Goal: Navigation & Orientation: Find specific page/section

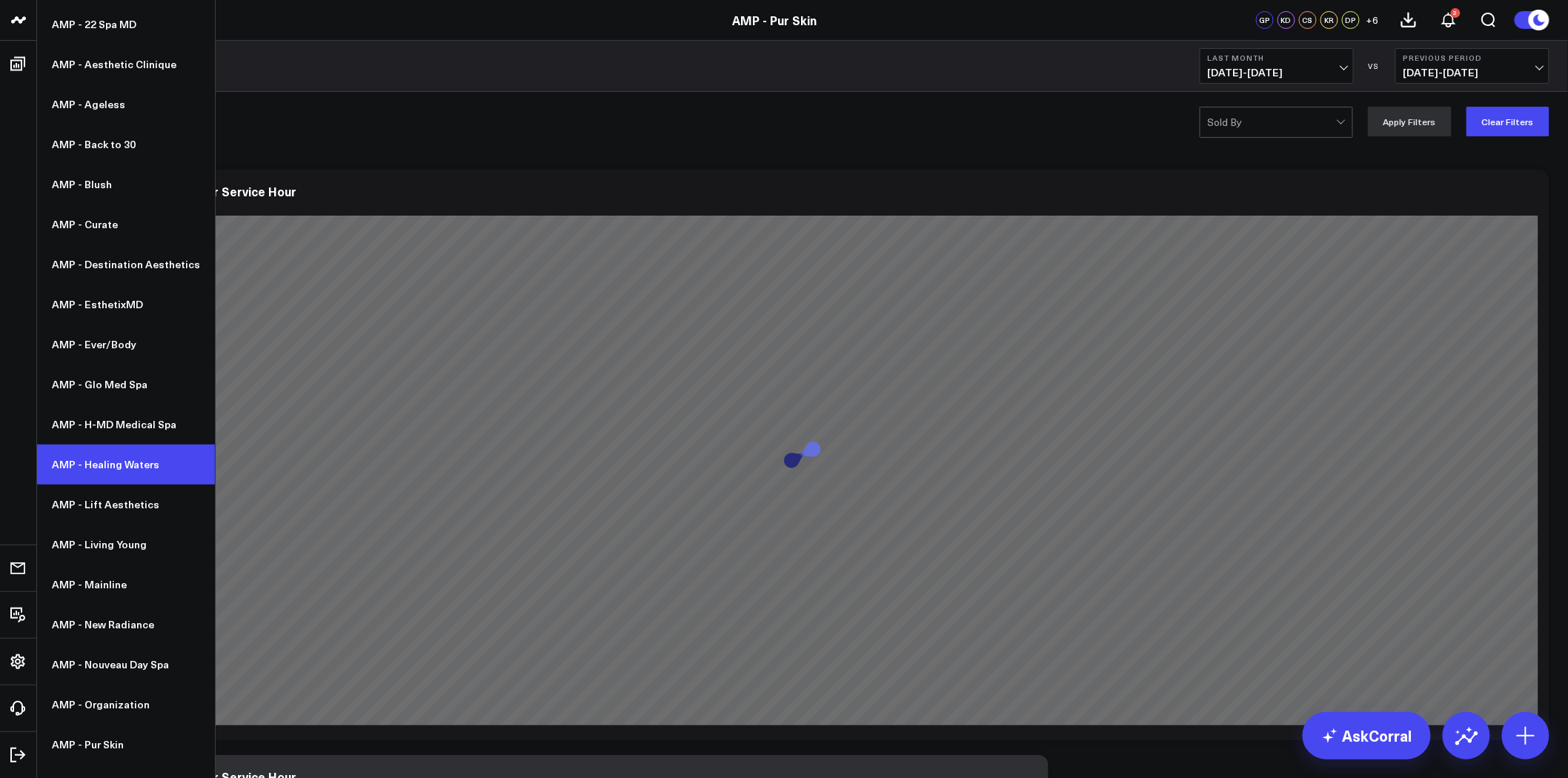
scroll to position [137, 0]
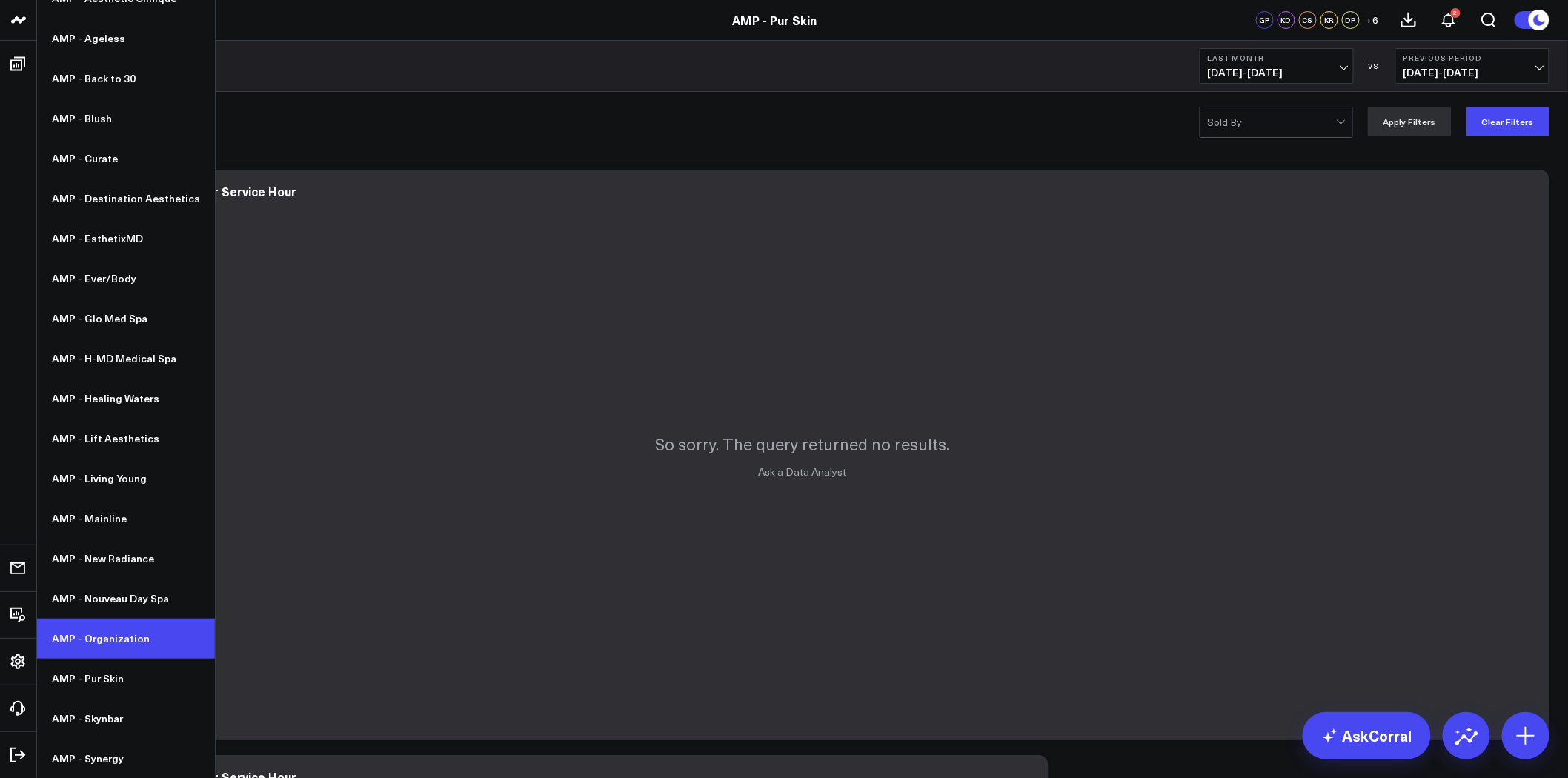
click at [138, 638] on link "AMP - Organization" at bounding box center [126, 639] width 178 height 40
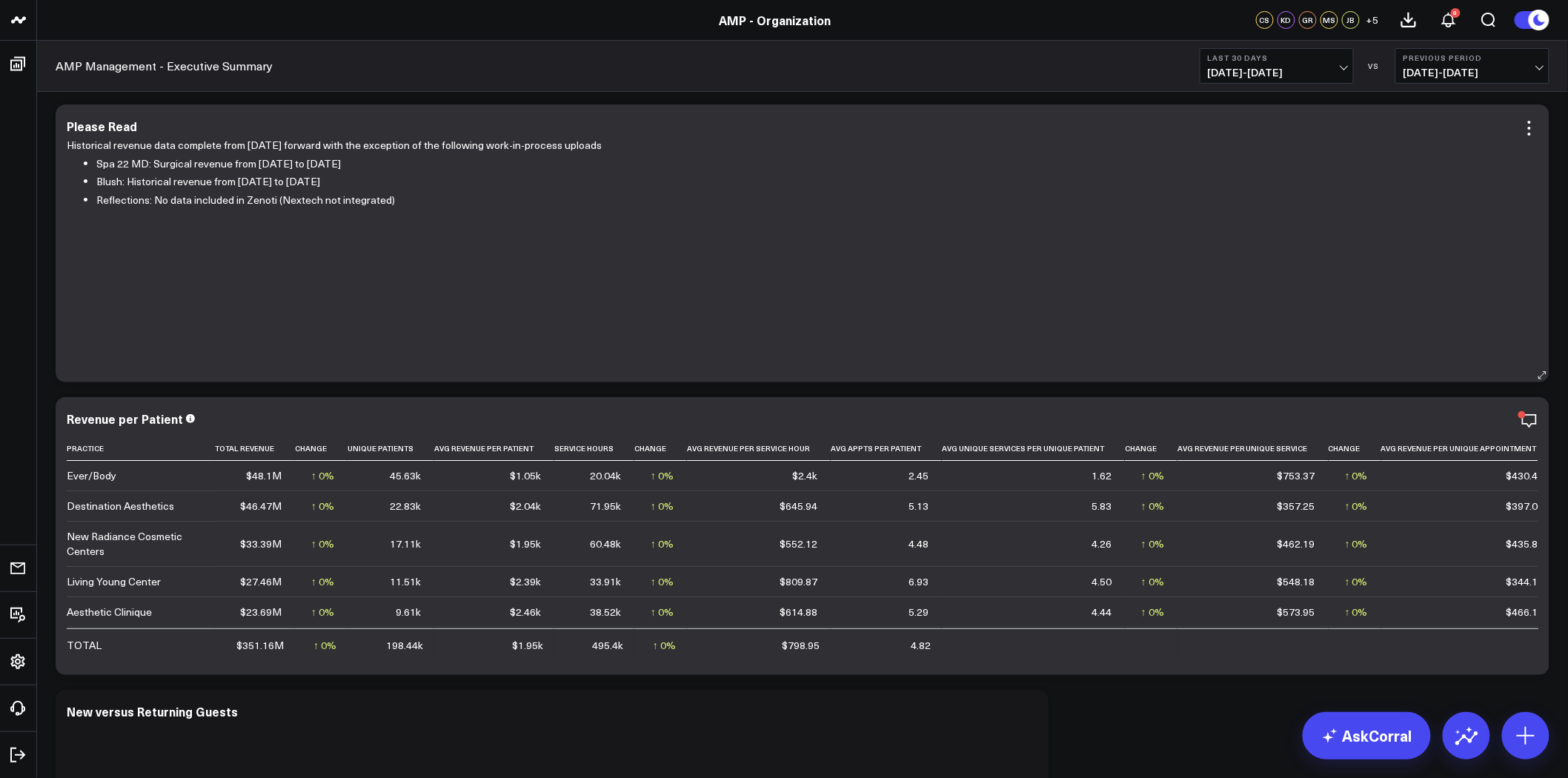
scroll to position [165, 0]
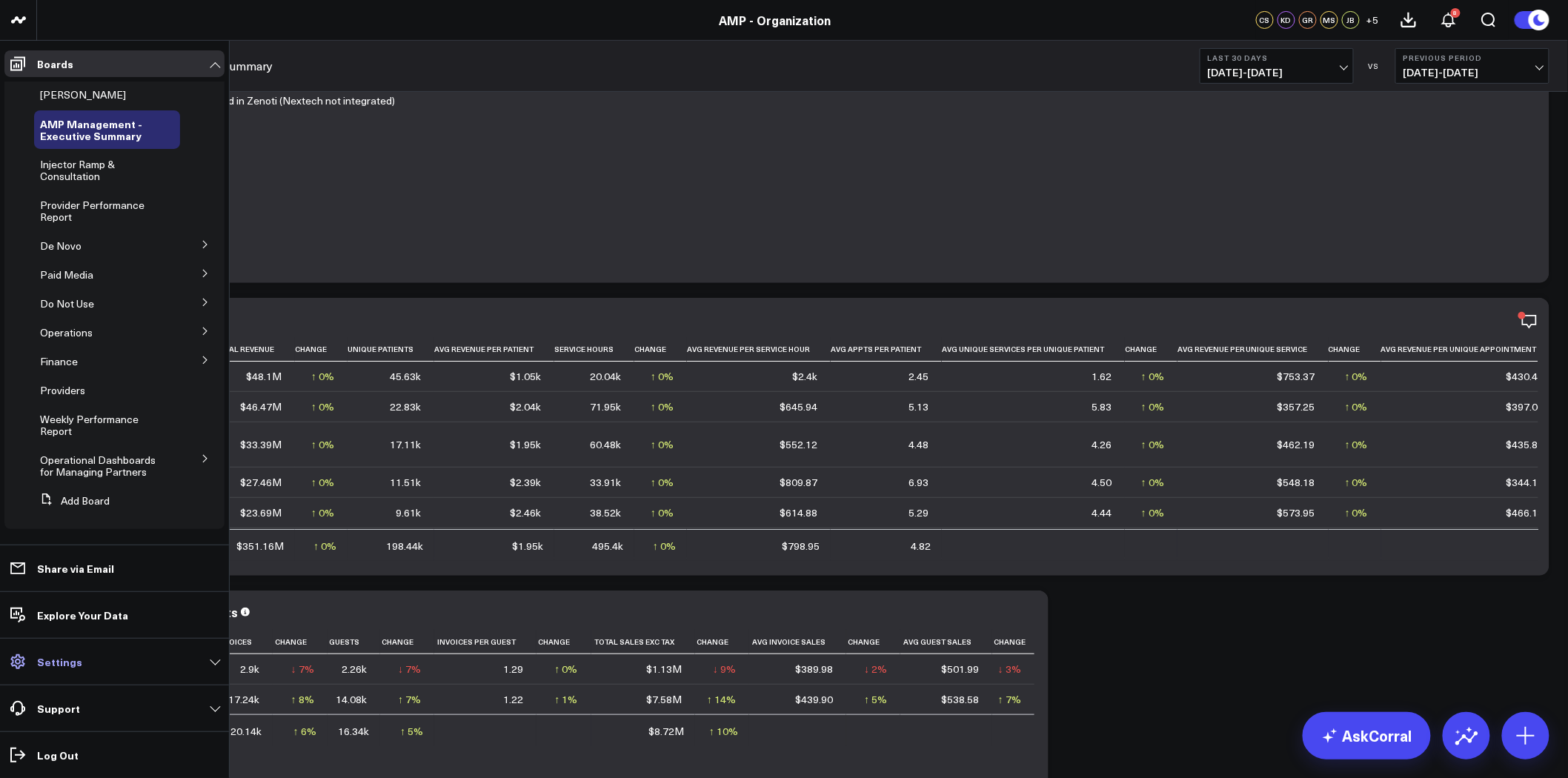
click at [86, 657] on link "Settings" at bounding box center [114, 662] width 220 height 27
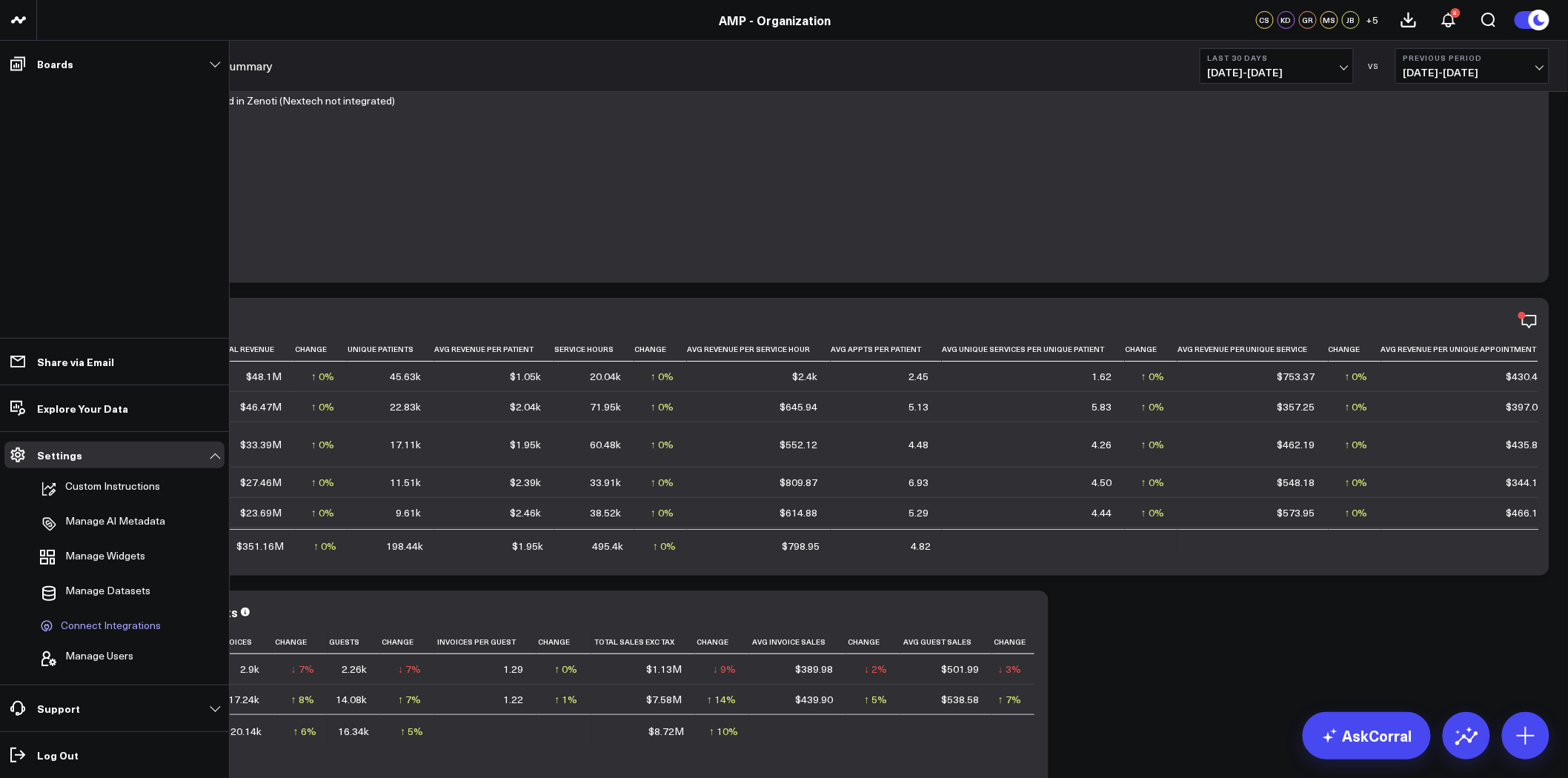
scroll to position [247, 0]
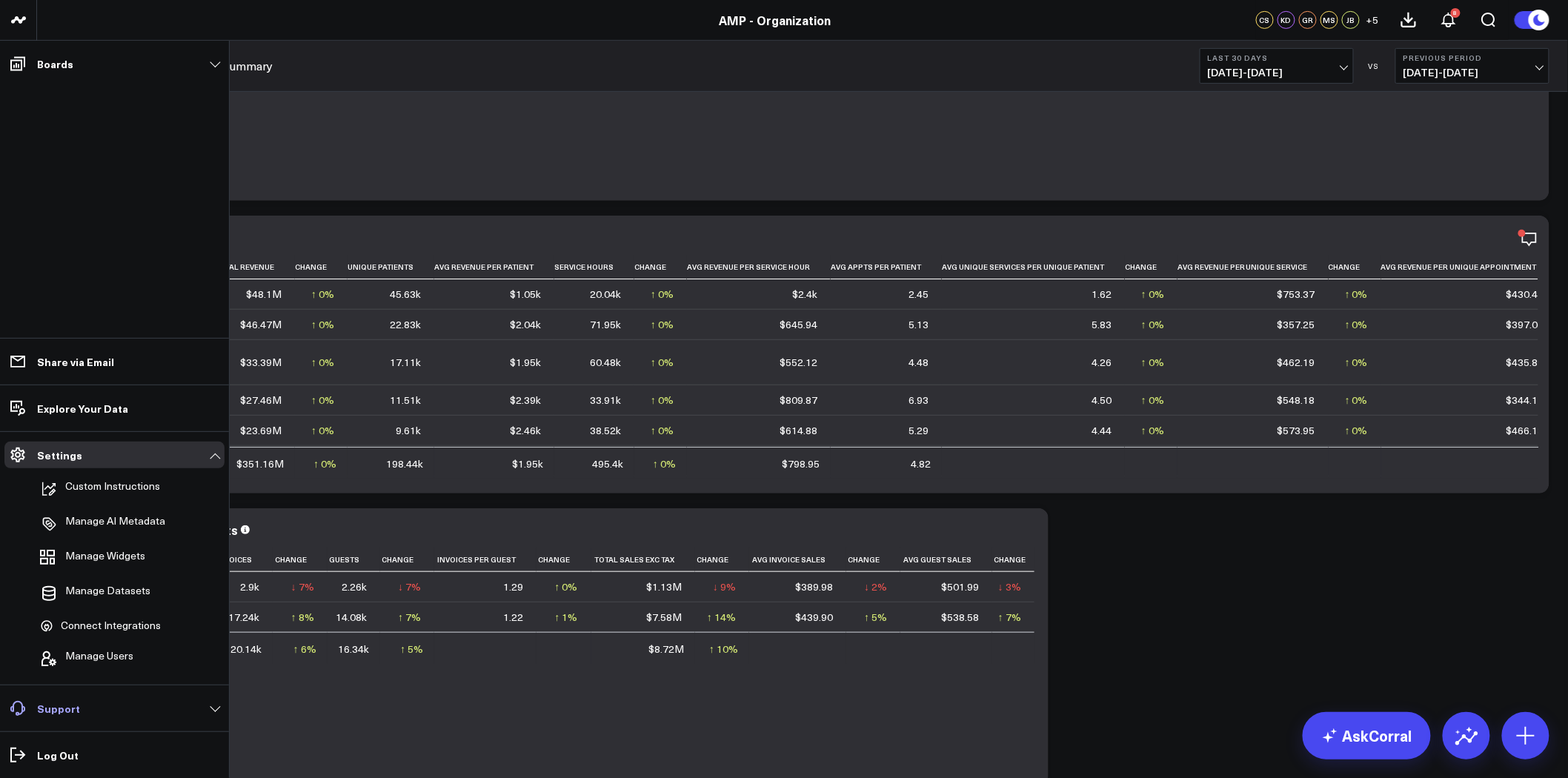
click at [212, 711] on link "Support" at bounding box center [114, 709] width 220 height 27
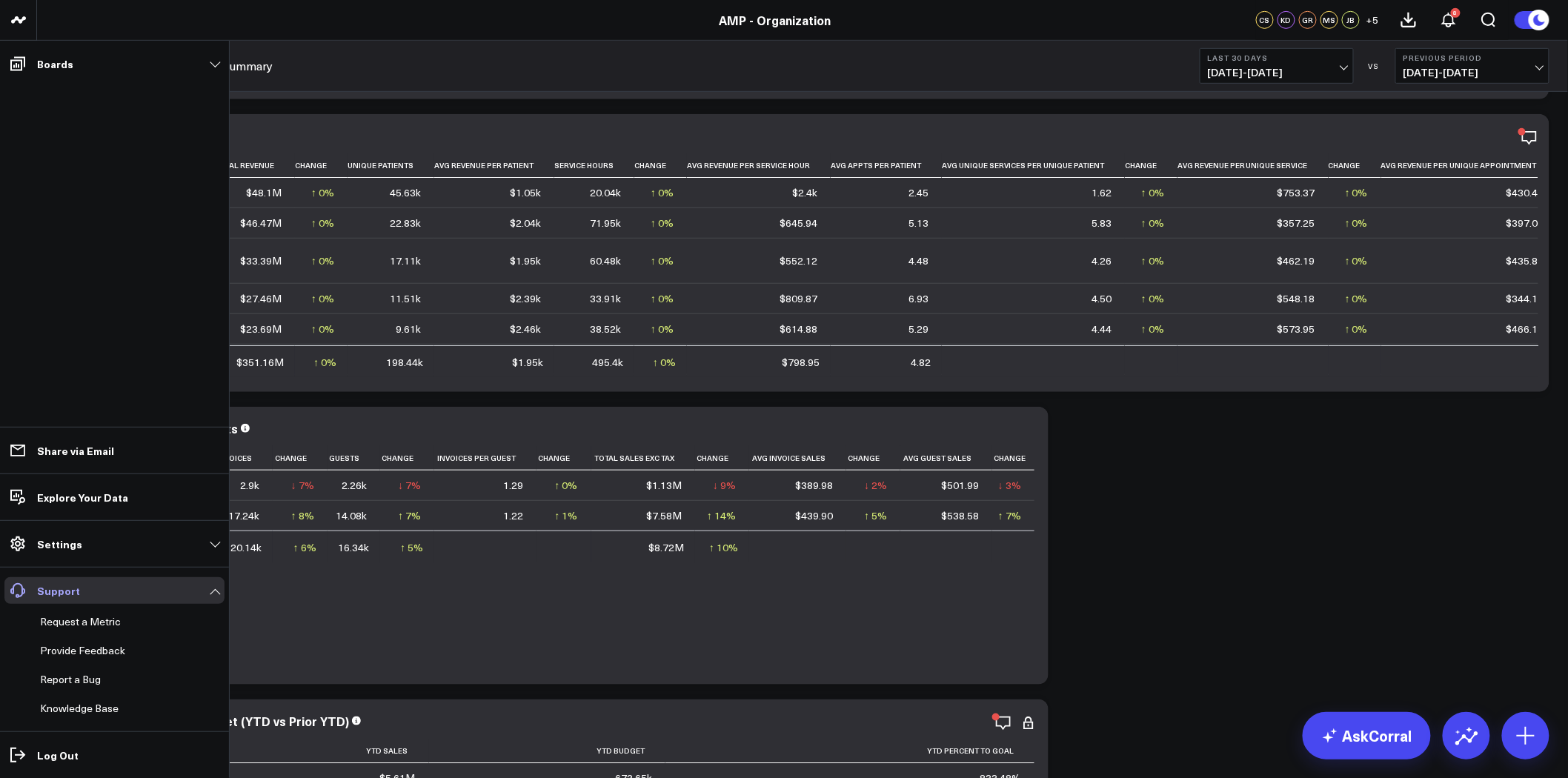
scroll to position [329, 0]
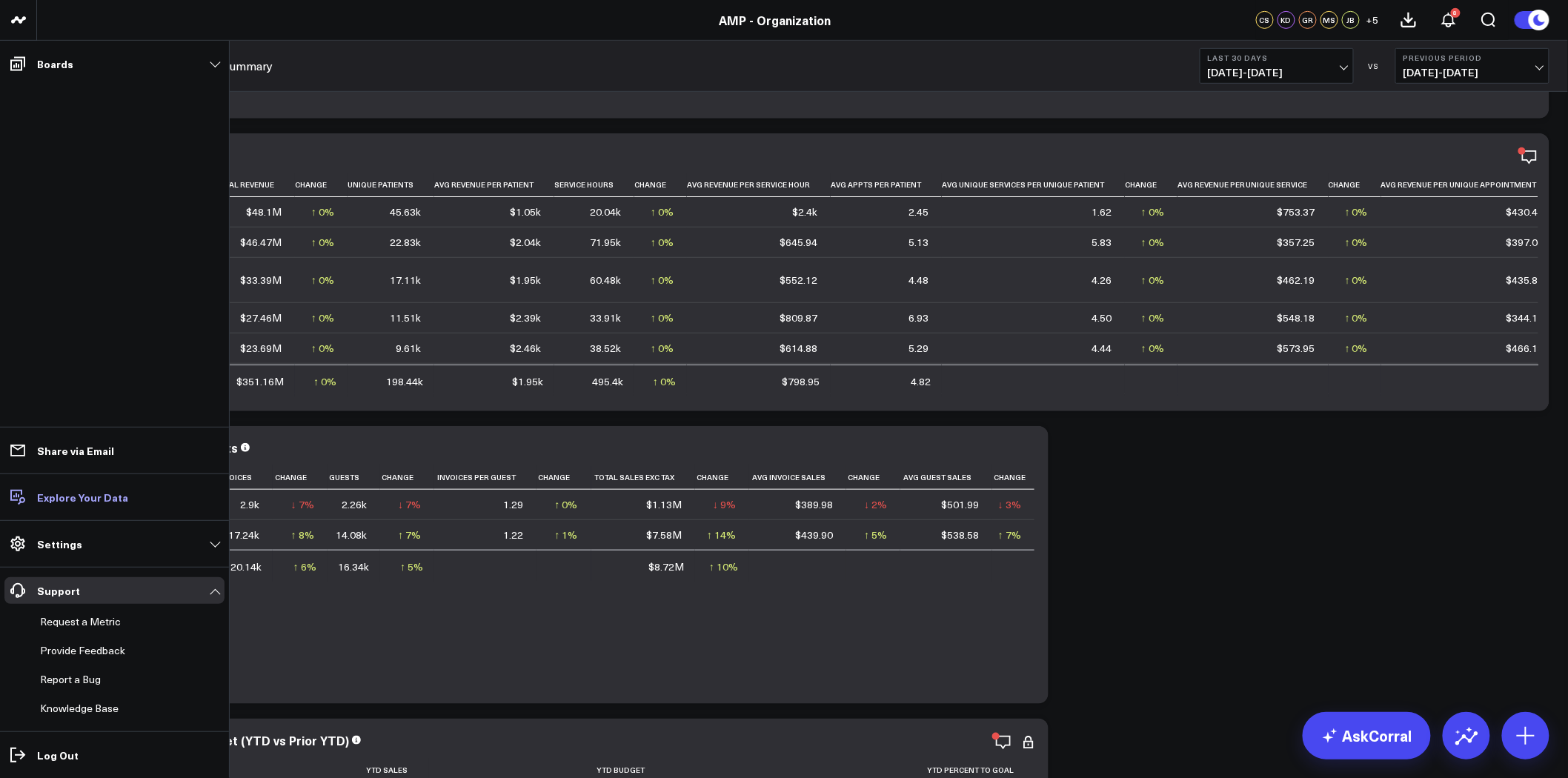
click at [171, 497] on link "Explore Your Data" at bounding box center [114, 497] width 220 height 27
